Goal: Use online tool/utility: Utilize a website feature to perform a specific function

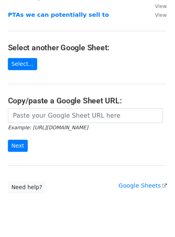
scroll to position [136, 0]
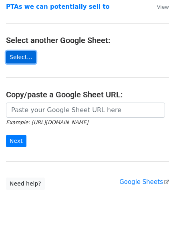
click at [14, 52] on link "Select..." at bounding box center [21, 57] width 30 height 12
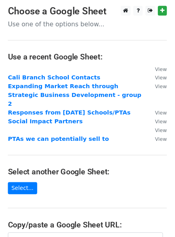
scroll to position [136, 0]
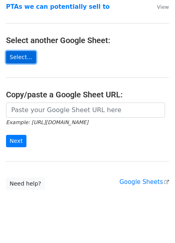
click at [19, 51] on link "Select..." at bounding box center [21, 57] width 30 height 12
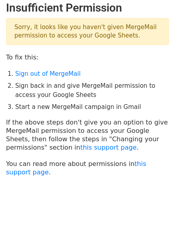
scroll to position [2, 0]
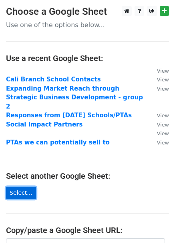
click at [18, 187] on link "Select..." at bounding box center [21, 193] width 30 height 12
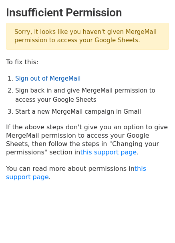
click at [59, 79] on link "Sign out of MergeMail" at bounding box center [47, 78] width 65 height 7
click at [35, 75] on link "Sign out of MergeMail" at bounding box center [47, 78] width 65 height 7
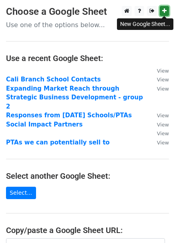
click at [164, 11] on icon at bounding box center [164, 11] width 4 height 6
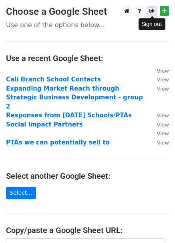
click at [153, 10] on icon at bounding box center [151, 11] width 5 height 6
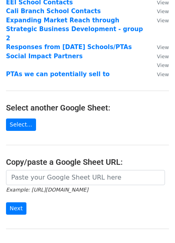
scroll to position [71, 0]
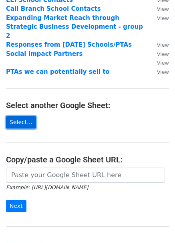
click at [20, 116] on link "Select..." at bounding box center [21, 122] width 30 height 12
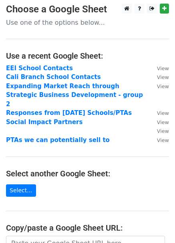
scroll to position [2, 0]
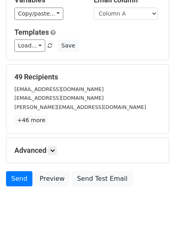
scroll to position [60, 0]
